Goal: Task Accomplishment & Management: Use online tool/utility

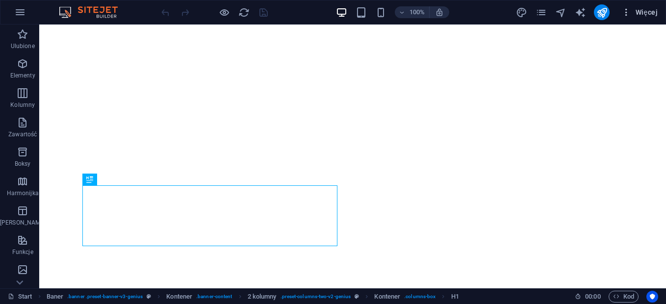
click at [625, 13] on icon "button" at bounding box center [626, 12] width 10 height 10
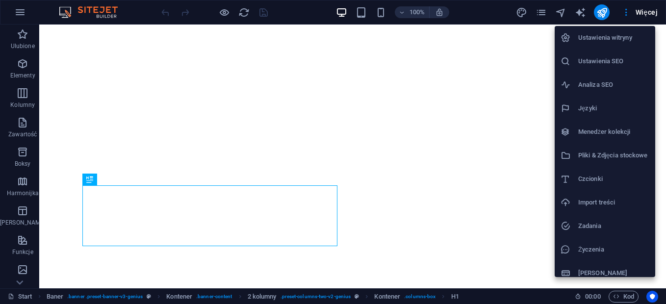
click at [603, 66] on h6 "Ustawienia SEO" at bounding box center [613, 61] width 71 height 12
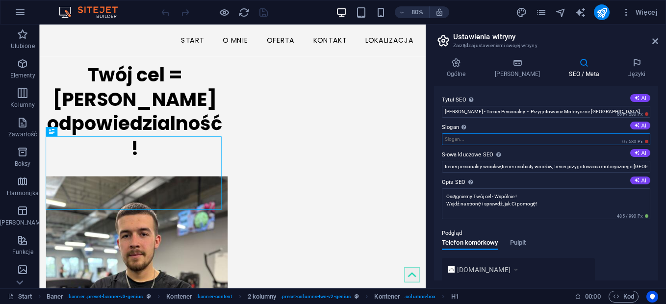
click at [555, 138] on input "Slogan Slogan Twojej witryny. AI" at bounding box center [546, 139] width 208 height 12
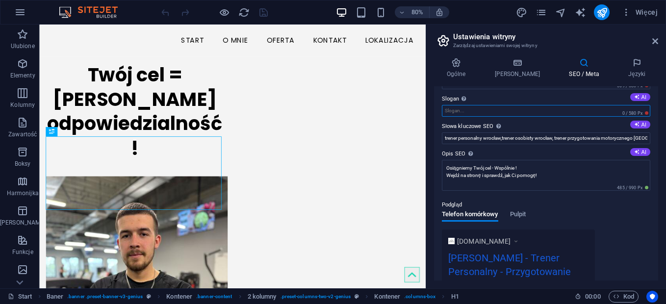
scroll to position [24, 0]
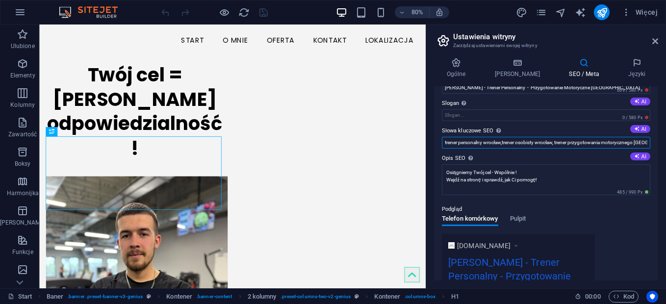
drag, startPoint x: 444, startPoint y: 140, endPoint x: 492, endPoint y: 139, distance: 47.6
click at [445, 139] on input "trener personalny wrocław,trener osobisty wrocław, trener przygotowania motoryc…" at bounding box center [546, 143] width 208 height 12
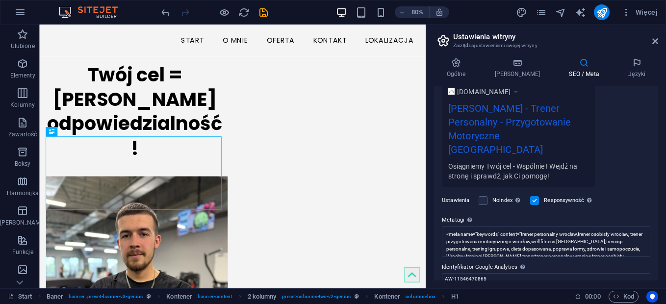
scroll to position [204, 0]
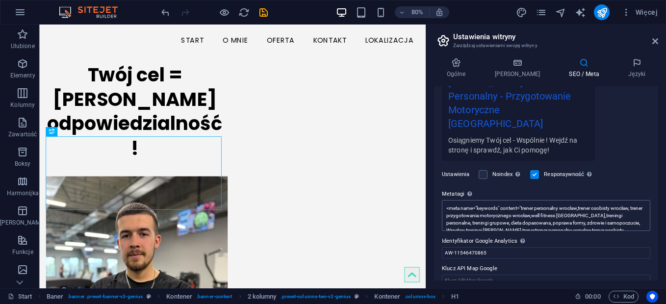
type input "loremi dolorsi ametconse,adipis elitsed doei temp,incidi utlaboreet dolorem ali…"
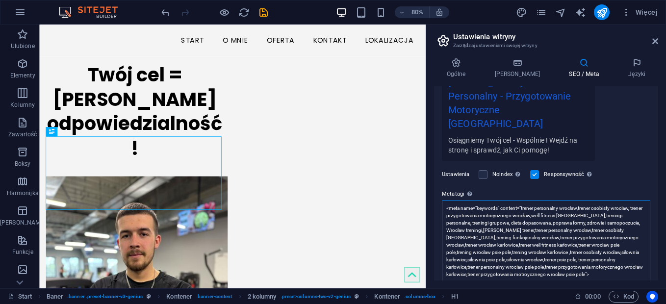
scroll to position [0, 0]
drag, startPoint x: 521, startPoint y: 194, endPoint x: 551, endPoint y: 260, distance: 72.7
click at [551, 260] on textarea "<meta name="keywords" content="trener personalny wrocław,trener osobisty wrocła…" at bounding box center [546, 248] width 208 height 97
paste textarea "wrocław karłowice,trener wrocław psie pole,trener personalny wrocław karłowice,…"
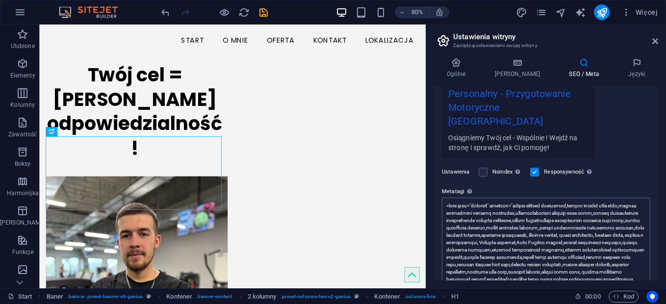
type textarea "<lore ipsu="dolorsit" ametcon="adipis elitsed doeiusmod,tempor incidid utla etd…"
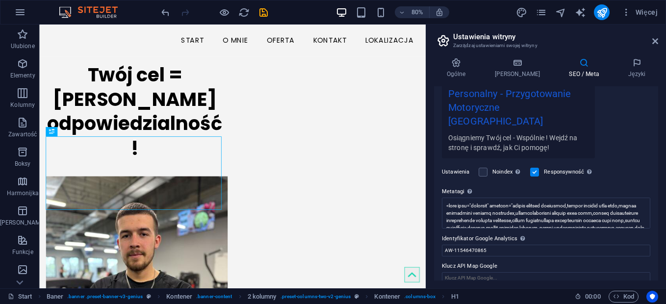
click at [619, 125] on div "[DOMAIN_NAME] [PERSON_NAME] - Trener Personalny - Przygotowanie Motoryczne Wroc…" at bounding box center [546, 104] width 208 height 107
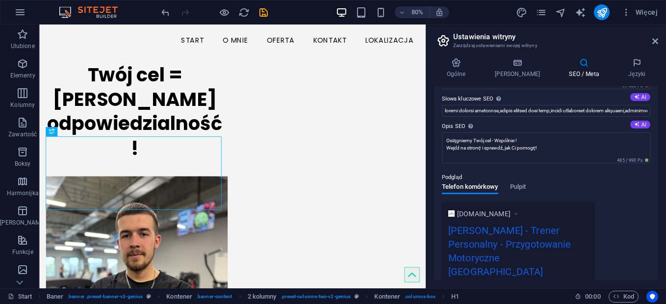
scroll to position [0, 0]
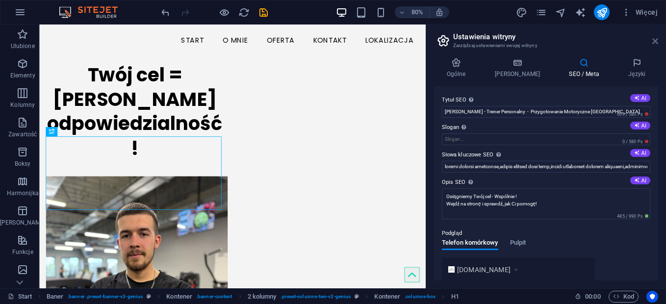
click at [653, 39] on icon at bounding box center [655, 41] width 6 height 8
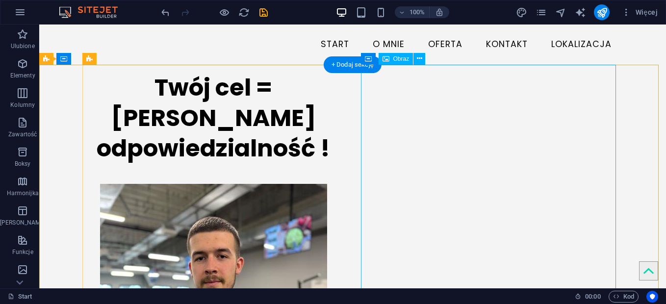
select select "px"
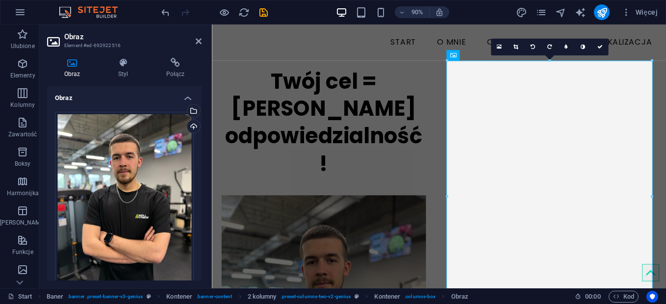
click at [185, 95] on h4 "Obraz" at bounding box center [124, 95] width 154 height 18
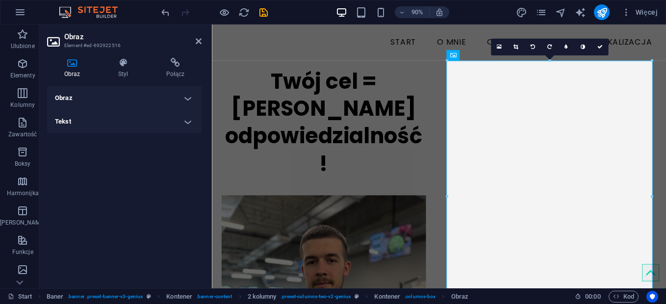
click at [189, 115] on h4 "Tekst" at bounding box center [124, 122] width 154 height 24
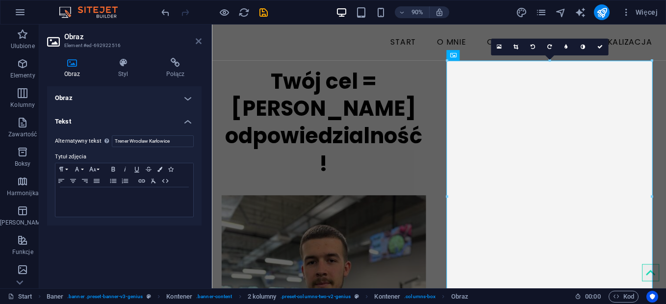
click at [196, 43] on icon at bounding box center [199, 41] width 6 height 8
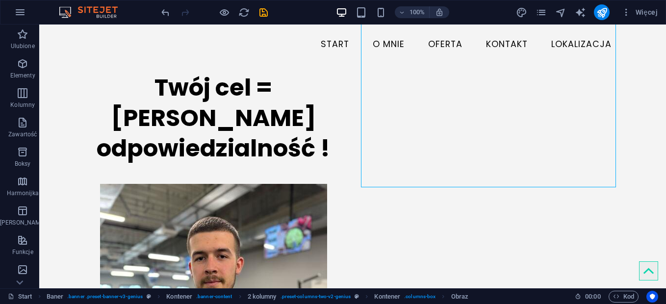
scroll to position [180, 0]
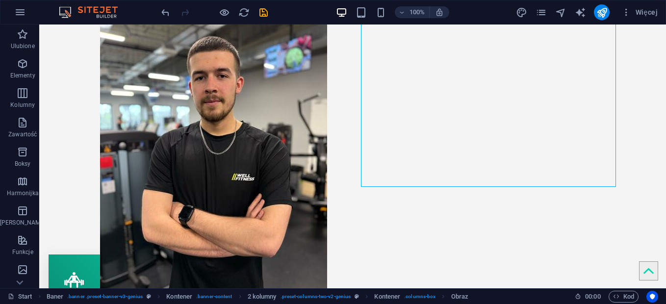
drag, startPoint x: 663, startPoint y: 54, endPoint x: 276, endPoint y: 89, distance: 388.5
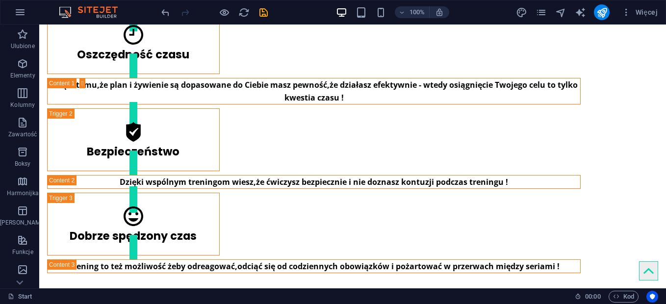
scroll to position [1031, 0]
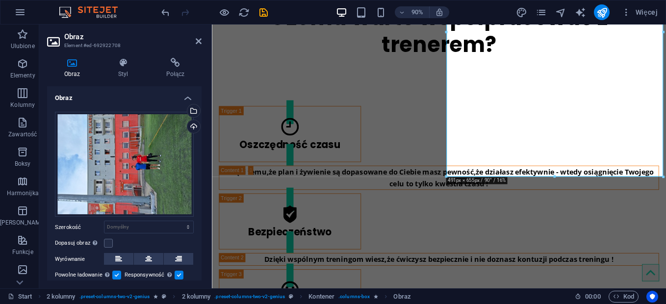
scroll to position [1095, 0]
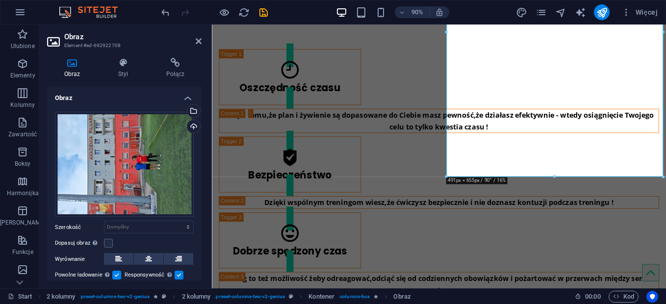
click at [188, 100] on h4 "Obraz" at bounding box center [124, 95] width 154 height 18
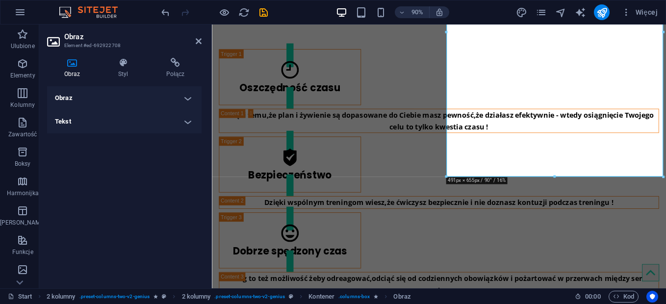
click at [182, 122] on h4 "Tekst" at bounding box center [124, 122] width 154 height 24
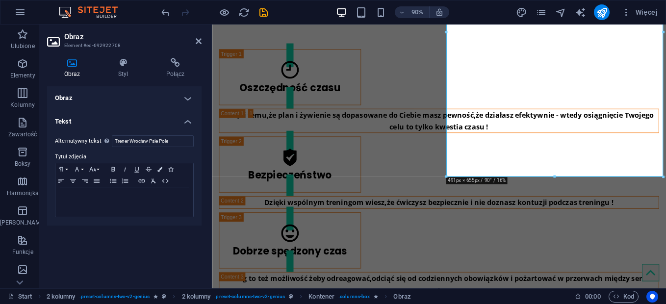
click at [194, 44] on header "Obraz Element #ed-692922708" at bounding box center [124, 38] width 154 height 26
click at [196, 42] on icon at bounding box center [199, 41] width 6 height 8
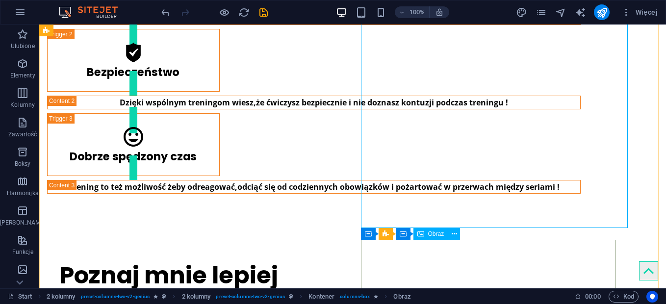
scroll to position [1031, 0]
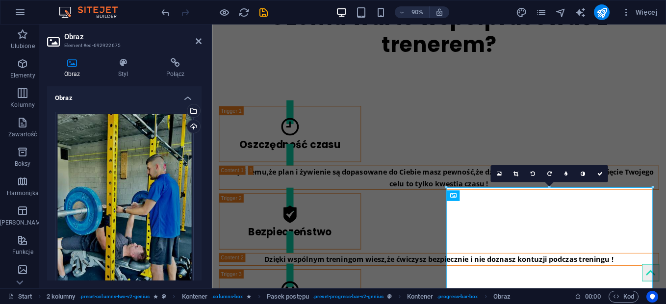
click at [187, 98] on h4 "Obraz" at bounding box center [124, 95] width 154 height 18
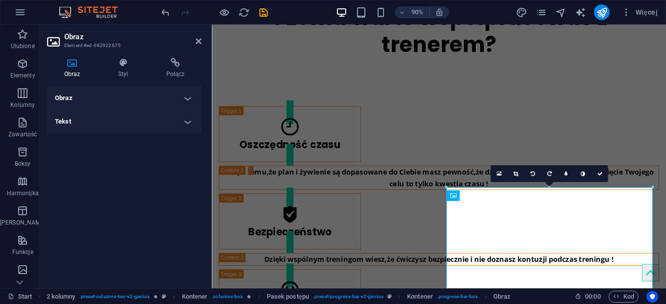
scroll to position [1095, 0]
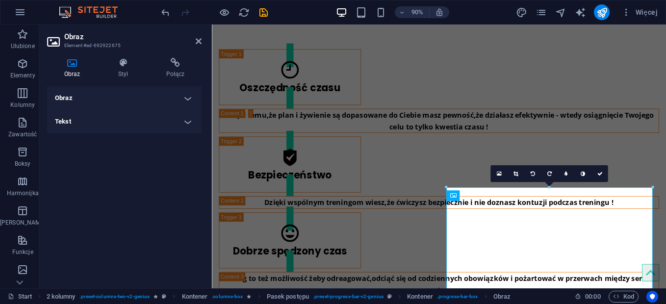
click at [188, 116] on h4 "Tekst" at bounding box center [124, 122] width 154 height 24
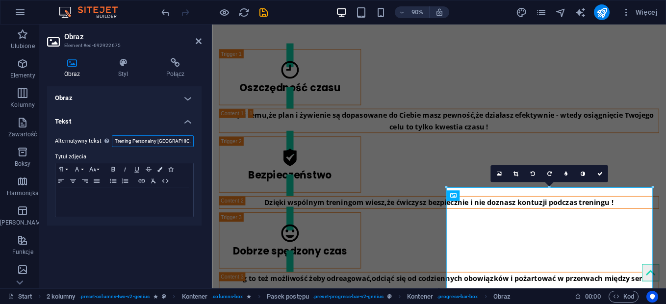
click at [183, 137] on input "Trening Personalny [GEOGRAPHIC_DATA]" at bounding box center [153, 141] width 82 height 12
type input "Trening Personalny [GEOGRAPHIC_DATA] [GEOGRAPHIC_DATA]"
click at [198, 41] on icon at bounding box center [199, 41] width 6 height 8
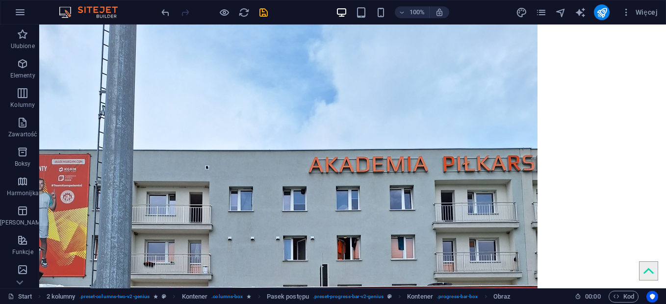
scroll to position [1793, 0]
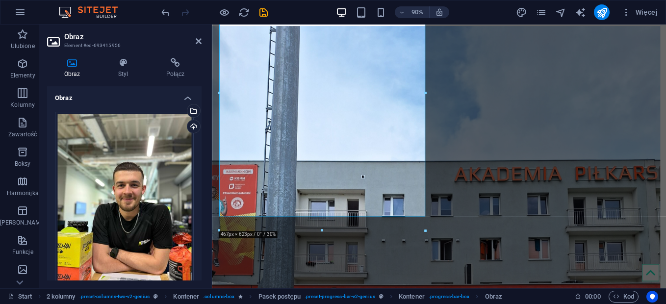
scroll to position [1822, 0]
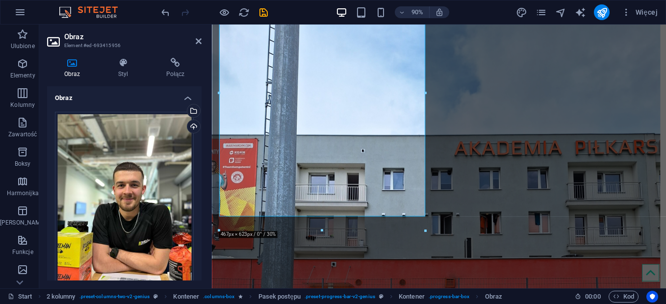
click at [184, 95] on h4 "Obraz" at bounding box center [124, 95] width 154 height 18
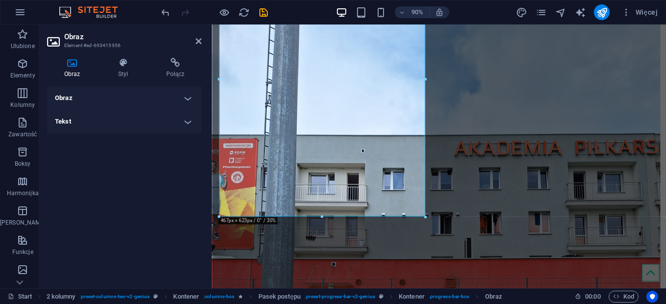
click at [188, 123] on h4 "Tekst" at bounding box center [124, 122] width 154 height 24
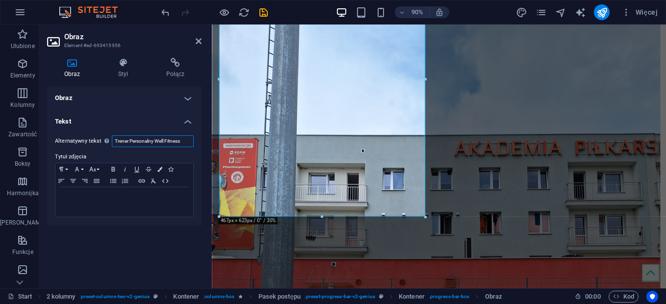
click at [182, 142] on input "Trener Personalny Well Fitness" at bounding box center [153, 141] width 82 height 12
type input "Trener Personalny Wrocław Psie Pole"
click at [197, 38] on icon at bounding box center [199, 41] width 6 height 8
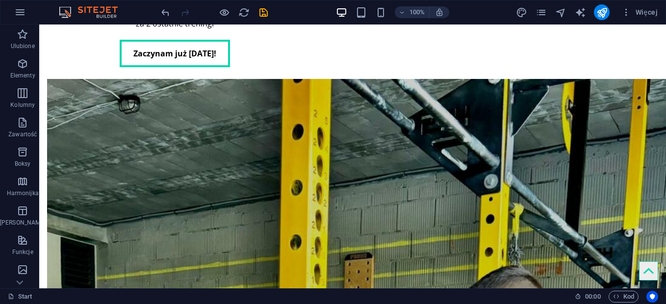
scroll to position [0, 0]
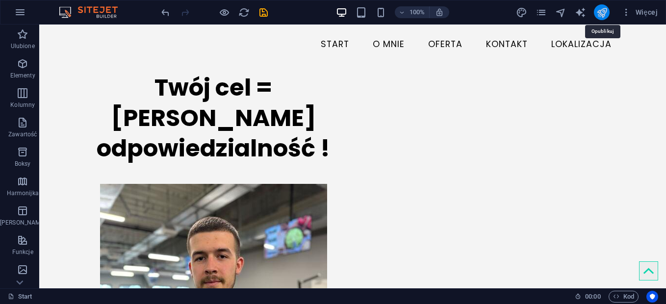
click at [600, 13] on icon "publish" at bounding box center [601, 12] width 11 height 11
